Goal: Transaction & Acquisition: Obtain resource

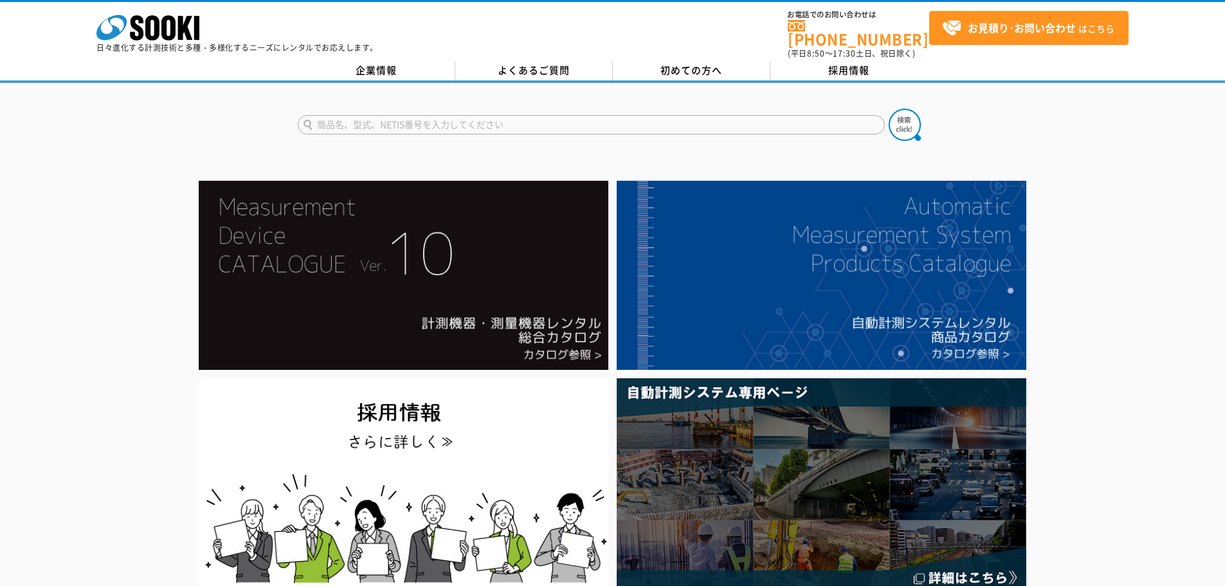
click at [496, 115] on input "text" at bounding box center [591, 124] width 587 height 19
type input "超音波厚さ計"
click at [888, 109] on button at bounding box center [904, 125] width 32 height 32
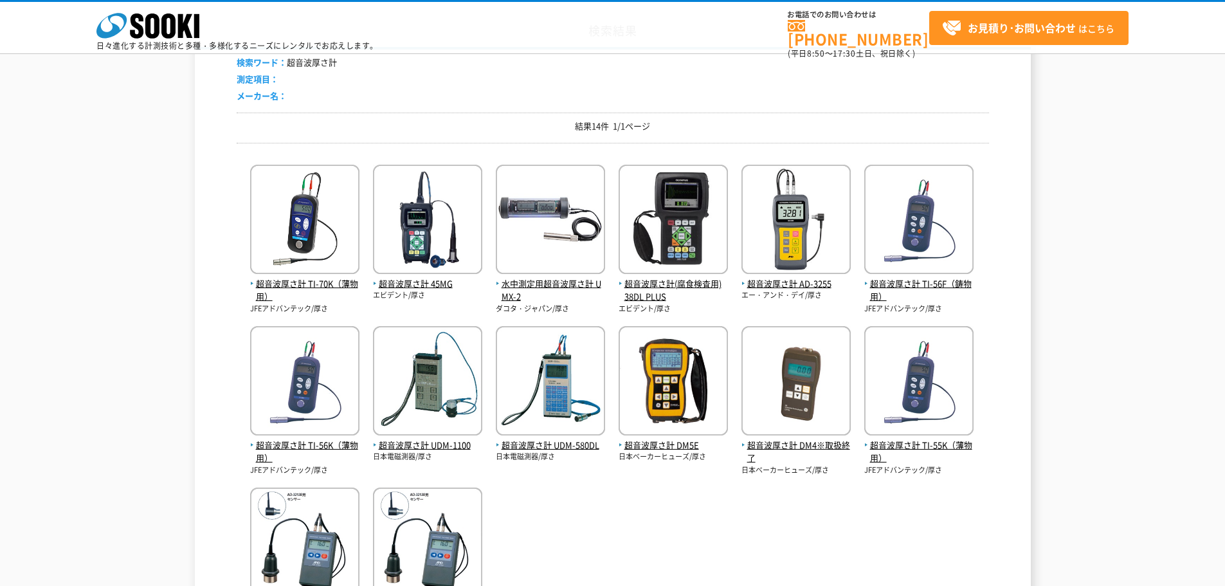
scroll to position [193, 0]
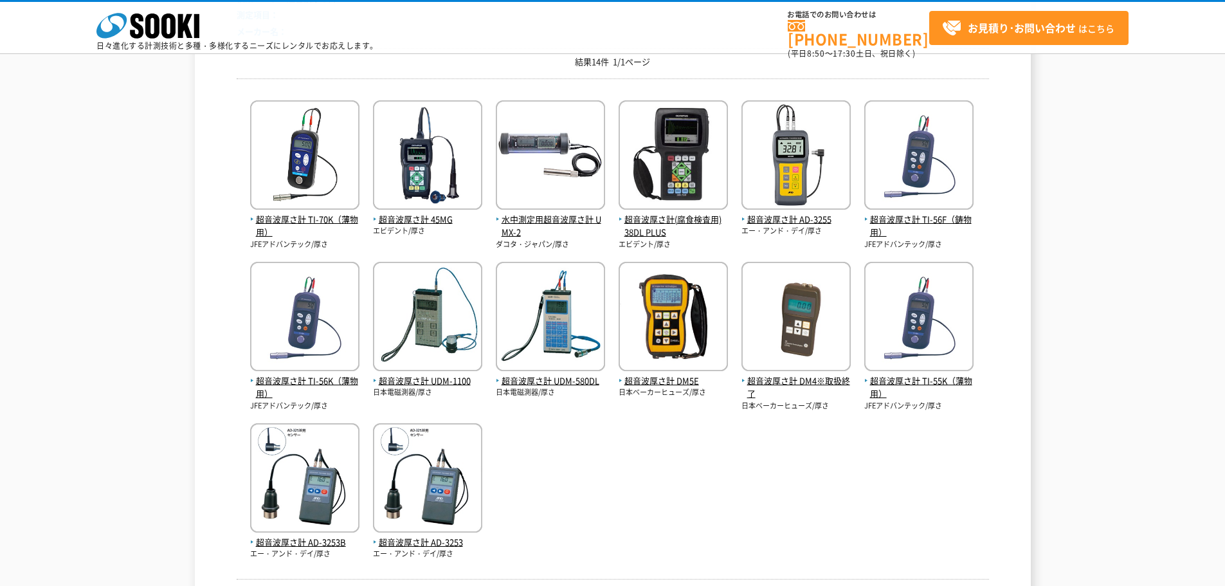
click at [640, 509] on div "超音波厚さ計 TI-70K（薄物用） JFEアドバンテック/厚さ 超音波厚さ計 45MG エビデント/厚さ" at bounding box center [613, 324] width 752 height 471
click at [625, 496] on div "超音波厚さ計 TI-70K（薄物用） JFEアドバンテック/厚さ 超音波厚さ計 45MG エビデント/厚さ" at bounding box center [613, 324] width 752 height 471
click at [775, 194] on img at bounding box center [795, 156] width 109 height 112
click at [583, 541] on div "超音波厚さ計 TI-70K（薄物用） JFEアドバンテック/厚さ 超音波厚さ計 45MG エビデント/厚さ" at bounding box center [613, 324] width 752 height 471
click at [618, 472] on div "超音波厚さ計 TI-70K（薄物用） JFEアドバンテック/厚さ 超音波厚さ計 45MG エビデント/厚さ" at bounding box center [613, 324] width 752 height 471
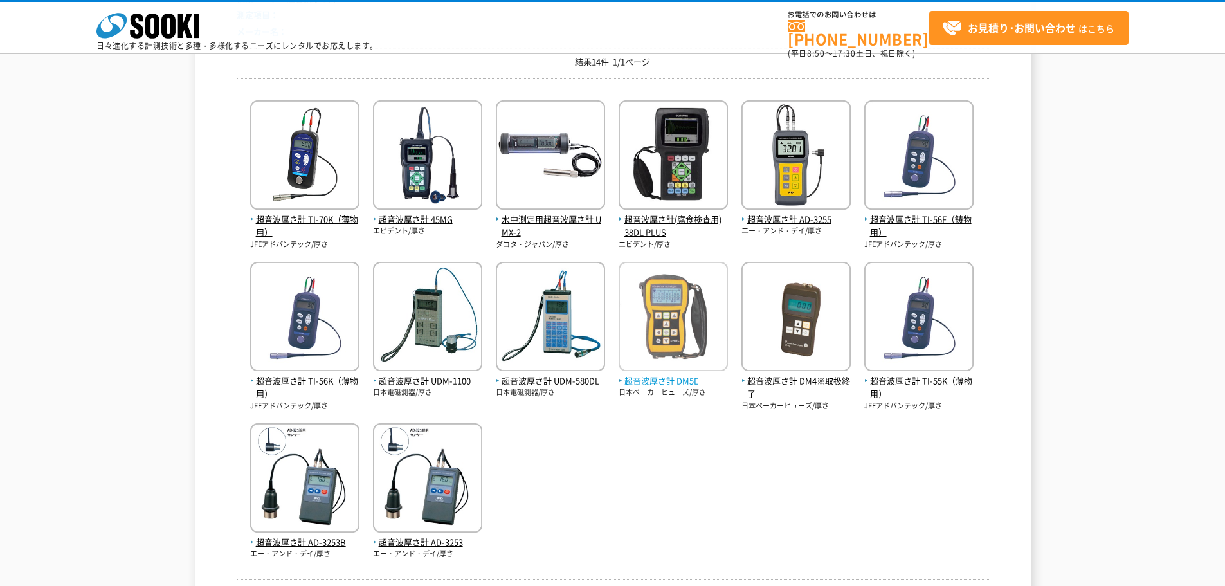
click at [663, 318] on img at bounding box center [672, 318] width 109 height 112
drag, startPoint x: 795, startPoint y: 487, endPoint x: 721, endPoint y: 505, distance: 76.7
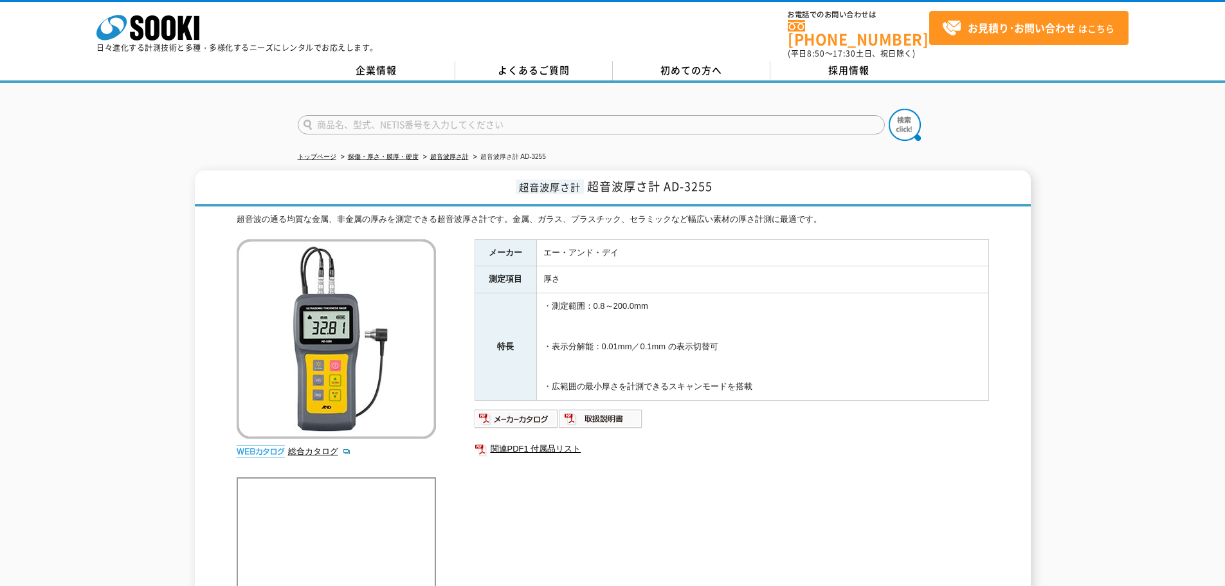
scroll to position [179, 0]
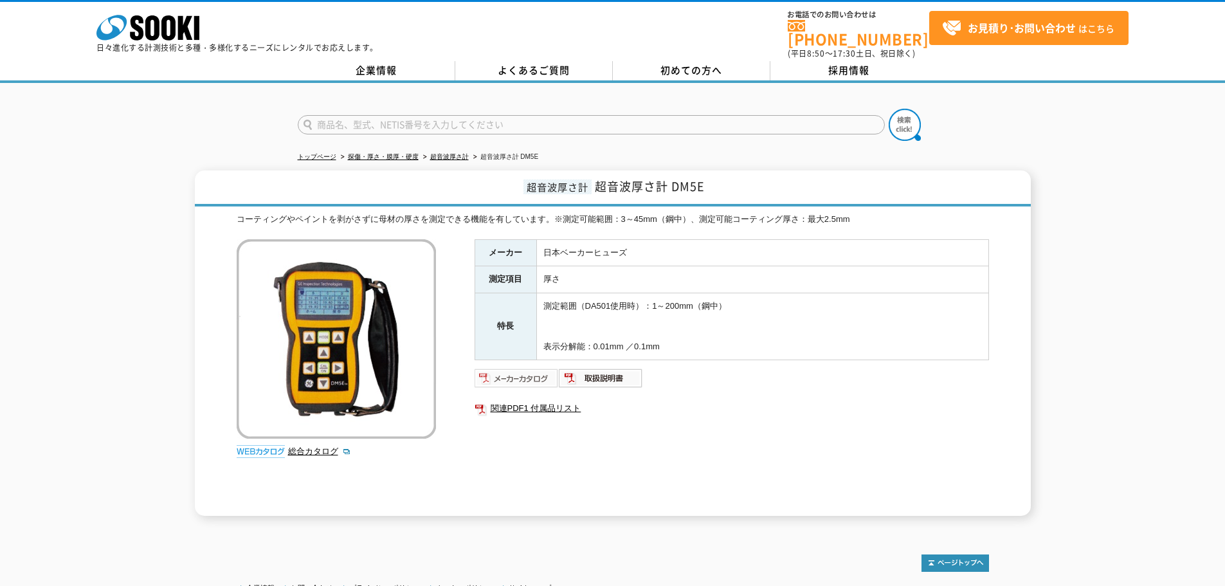
click at [519, 369] on img at bounding box center [516, 378] width 84 height 21
click at [308, 446] on link "総合カタログ" at bounding box center [319, 451] width 63 height 10
